Goal: Information Seeking & Learning: Check status

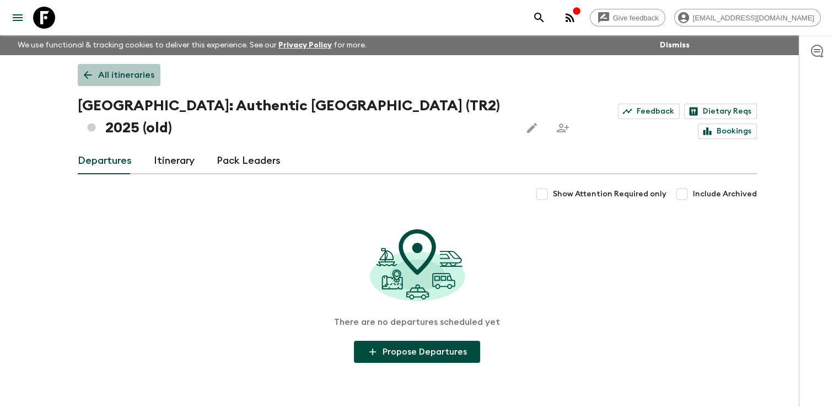
click at [99, 78] on p "All itineraries" at bounding box center [126, 74] width 56 height 13
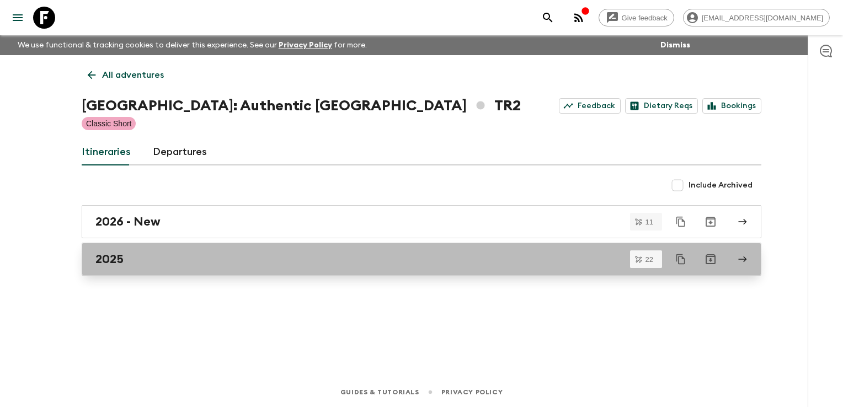
click at [166, 266] on div "2025" at bounding box center [410, 259] width 631 height 14
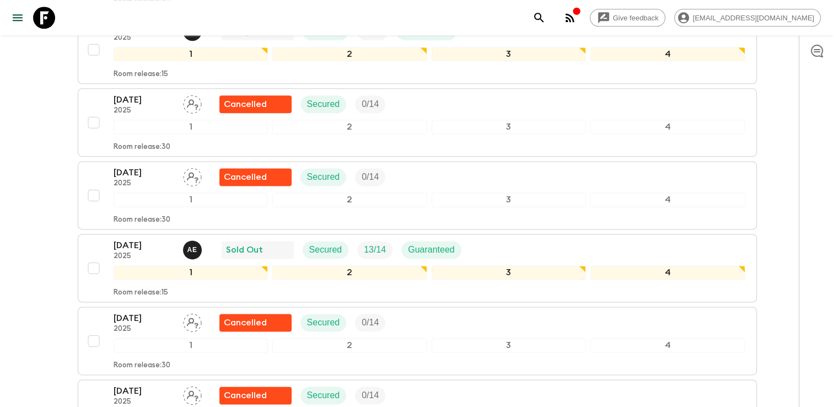
scroll to position [1405, 0]
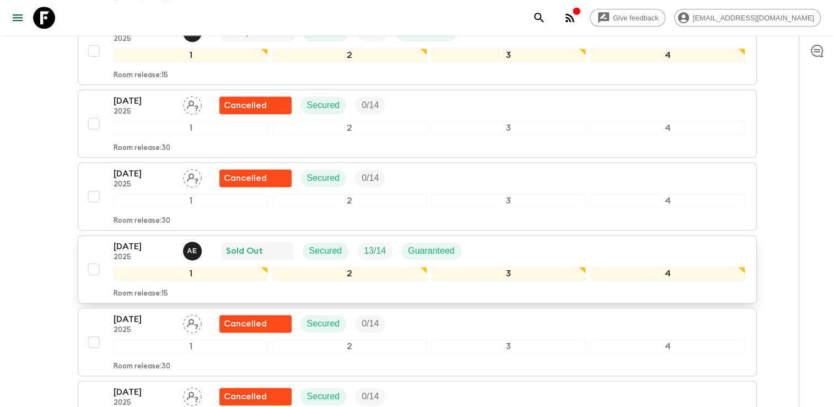
click at [565, 240] on div "[DATE] 2025 A E Sold Out Secured 13 / 14 Guaranteed" at bounding box center [430, 251] width 632 height 22
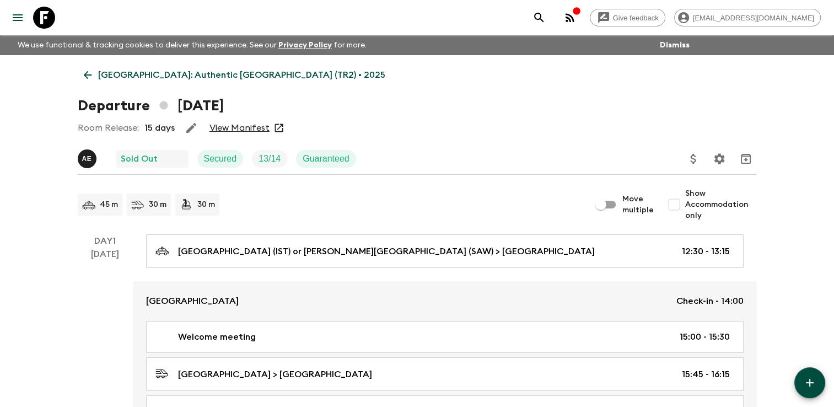
click at [248, 130] on link "View Manifest" at bounding box center [240, 127] width 60 height 11
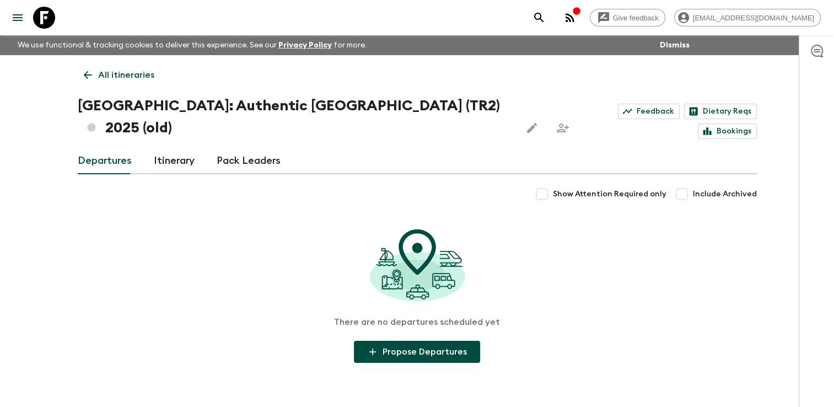
click at [115, 72] on p "All itineraries" at bounding box center [126, 74] width 56 height 13
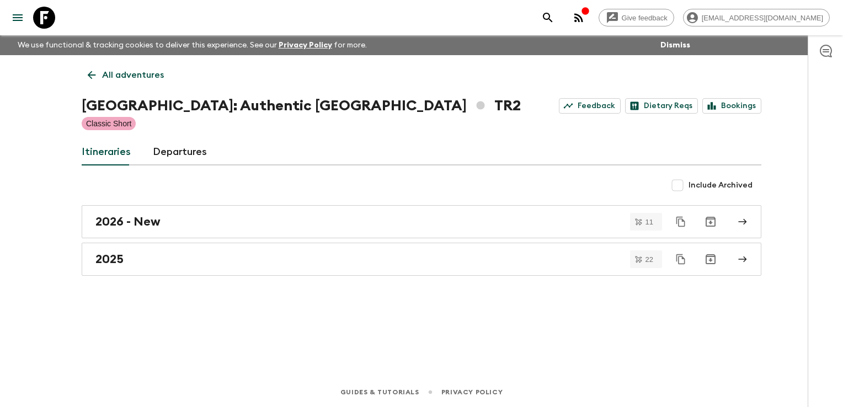
click at [115, 72] on p "All adventures" at bounding box center [133, 74] width 62 height 13
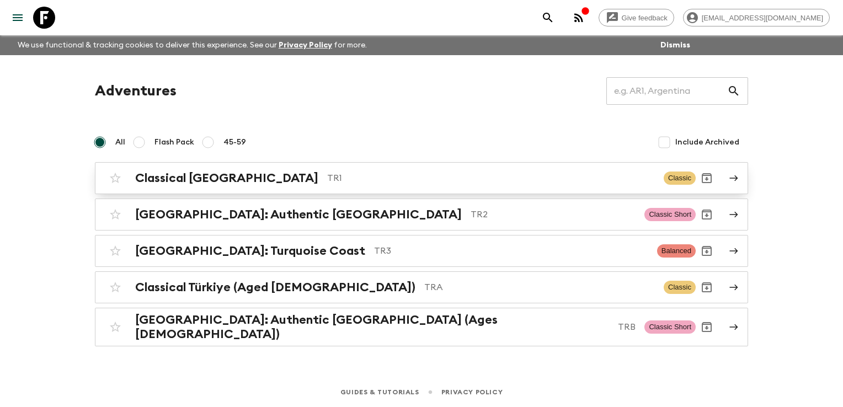
click at [160, 174] on h2 "Classical [GEOGRAPHIC_DATA]" at bounding box center [226, 178] width 183 height 14
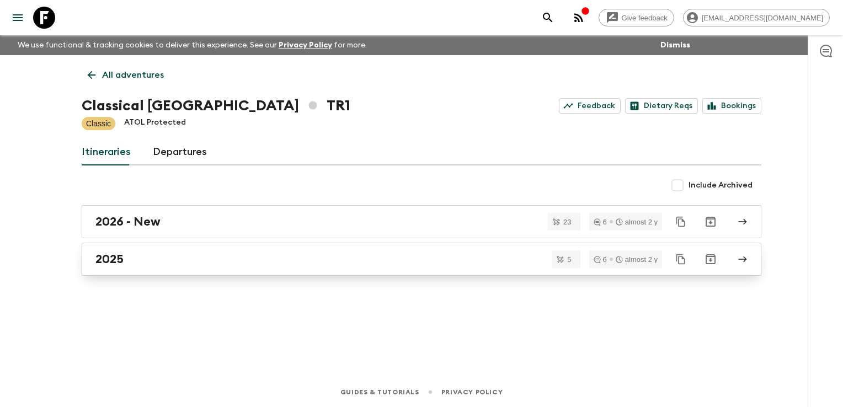
click at [148, 259] on div "2025" at bounding box center [410, 259] width 631 height 14
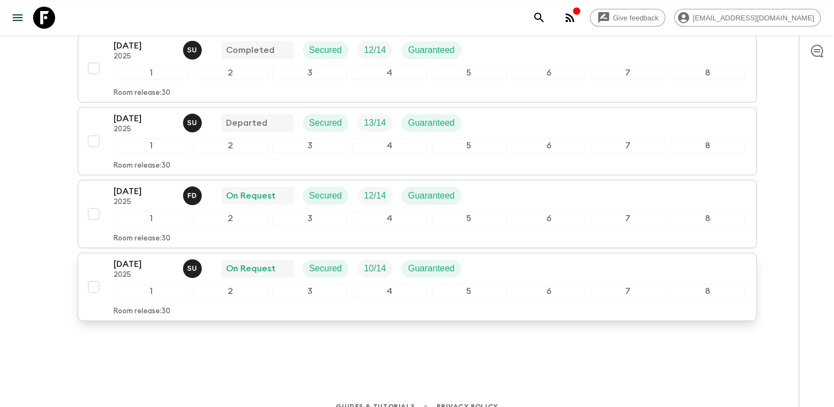
scroll to position [285, 0]
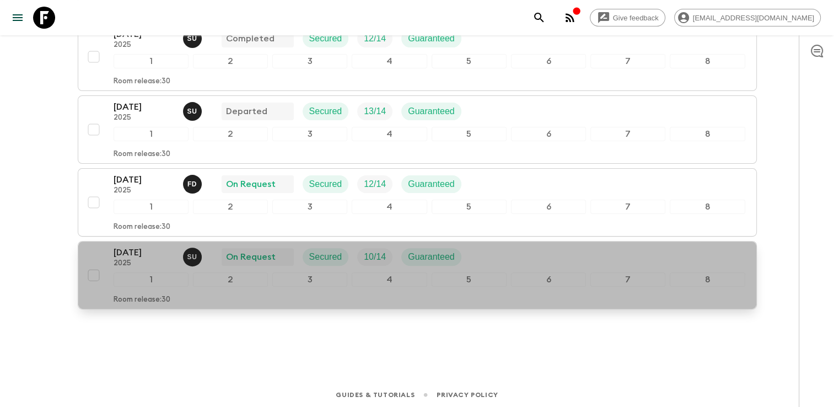
click at [479, 259] on div "[DATE] 2025 S U On Request Secured 10 / 14 Guaranteed" at bounding box center [430, 257] width 632 height 22
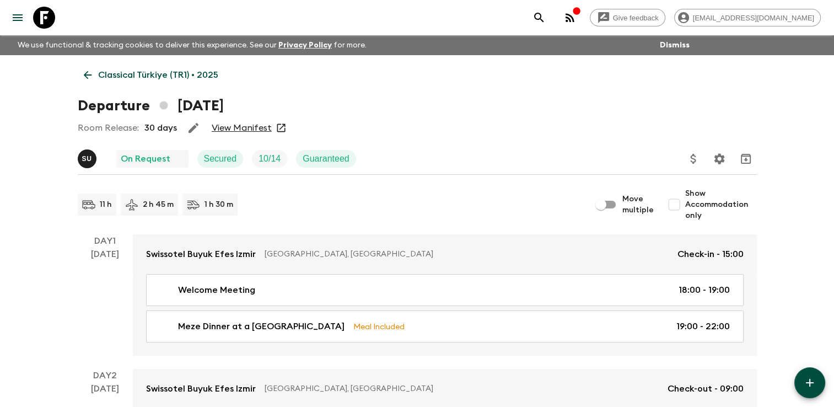
click at [240, 128] on link "View Manifest" at bounding box center [242, 127] width 60 height 11
